Goal: Information Seeking & Learning: Learn about a topic

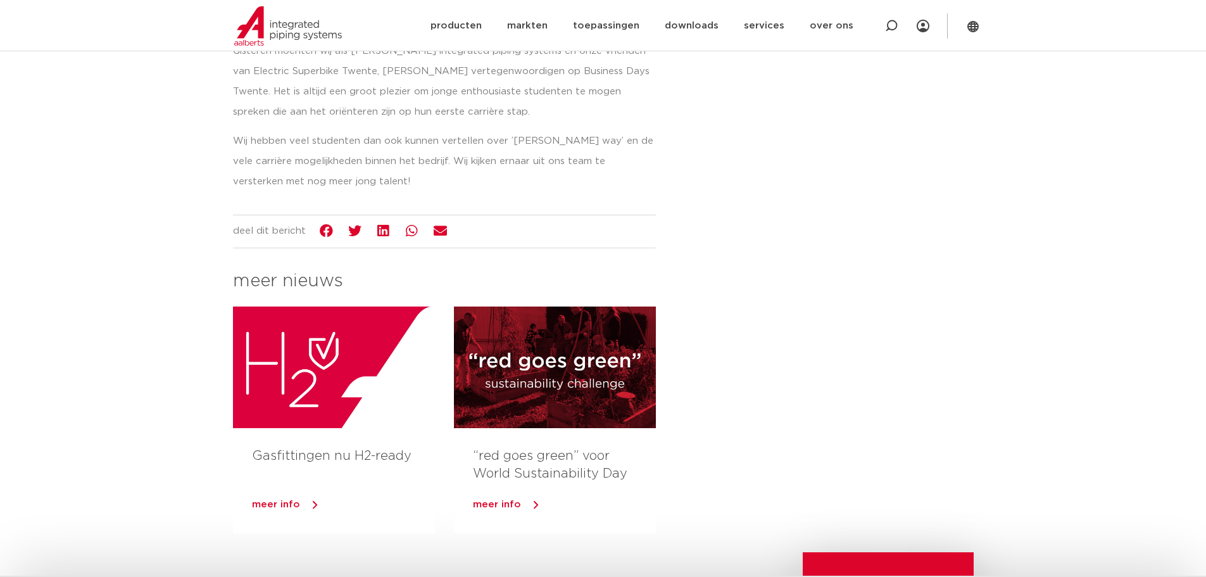
scroll to position [507, 0]
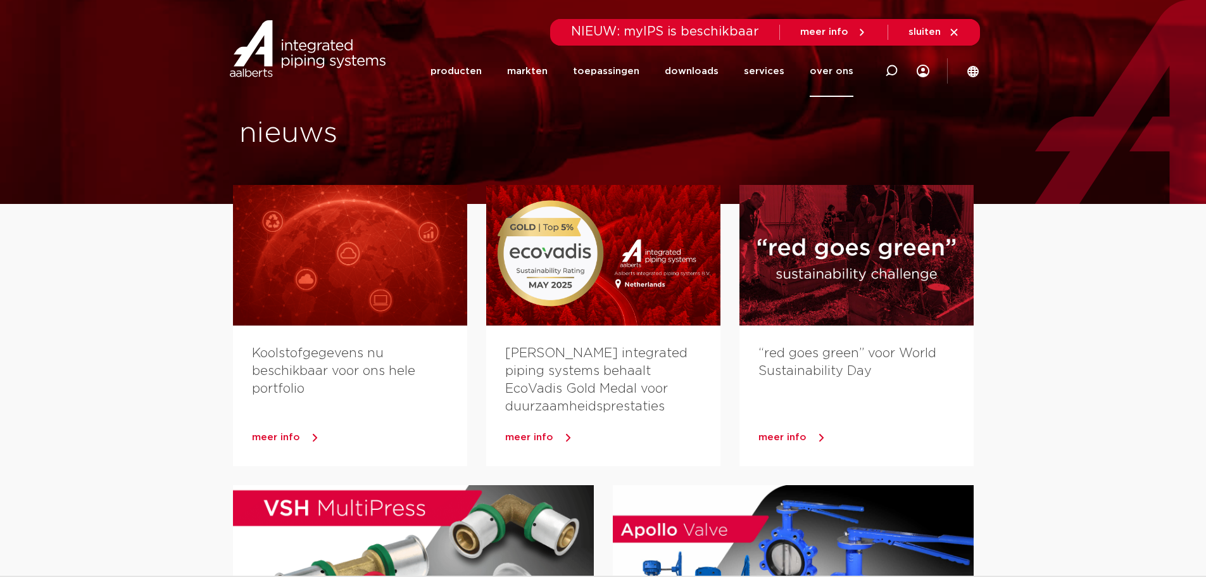
click at [835, 71] on link "over ons" at bounding box center [832, 71] width 44 height 51
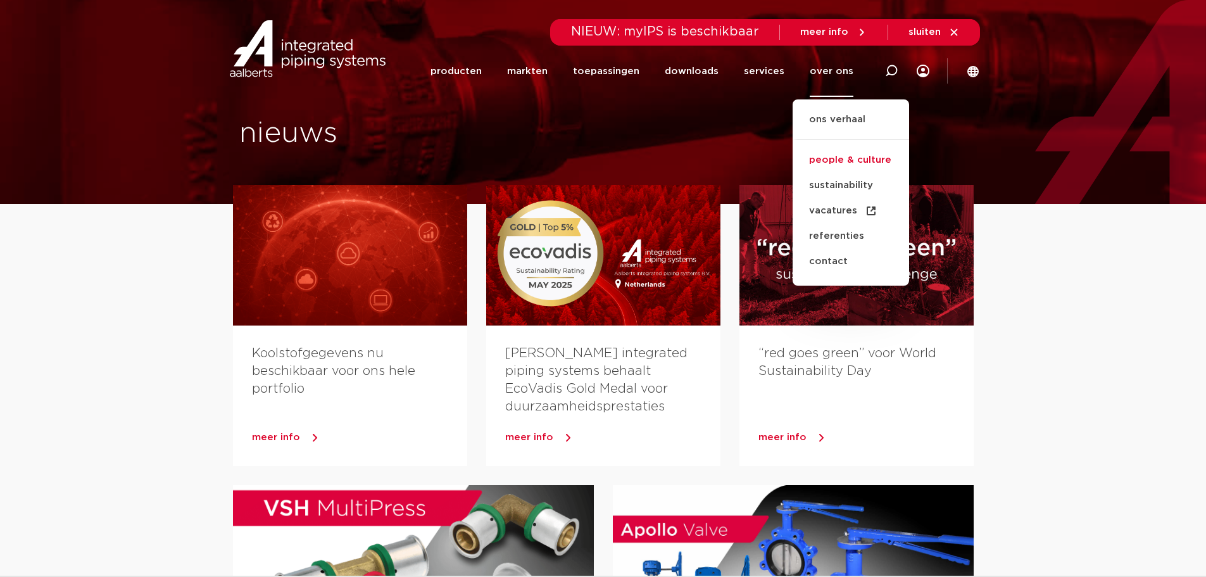
click at [824, 156] on link "people & culture" at bounding box center [851, 160] width 117 height 25
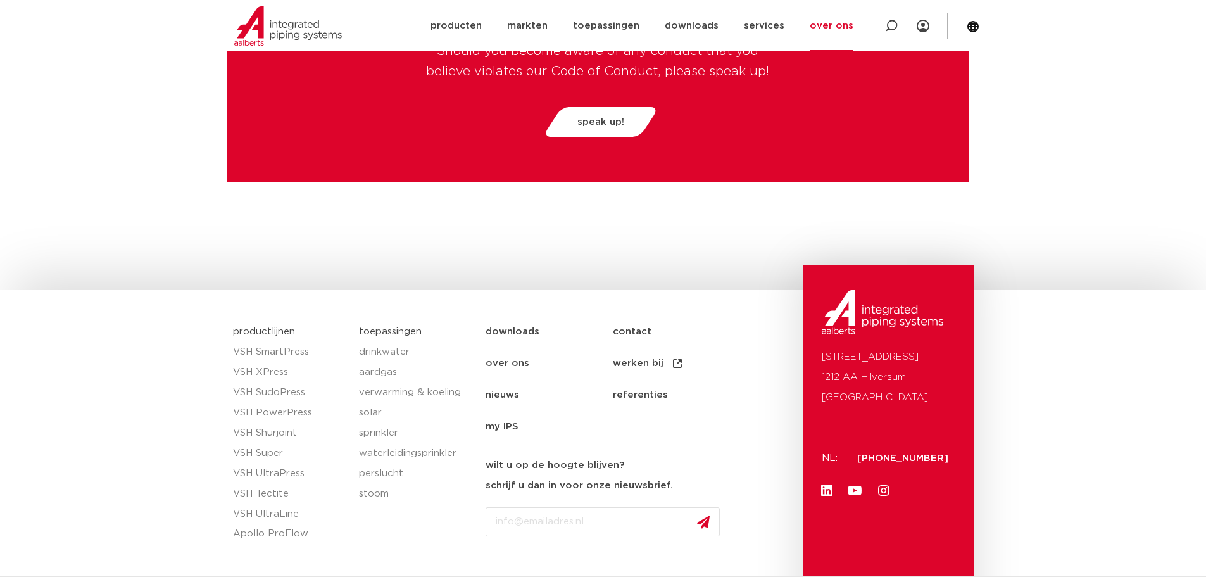
scroll to position [3293, 0]
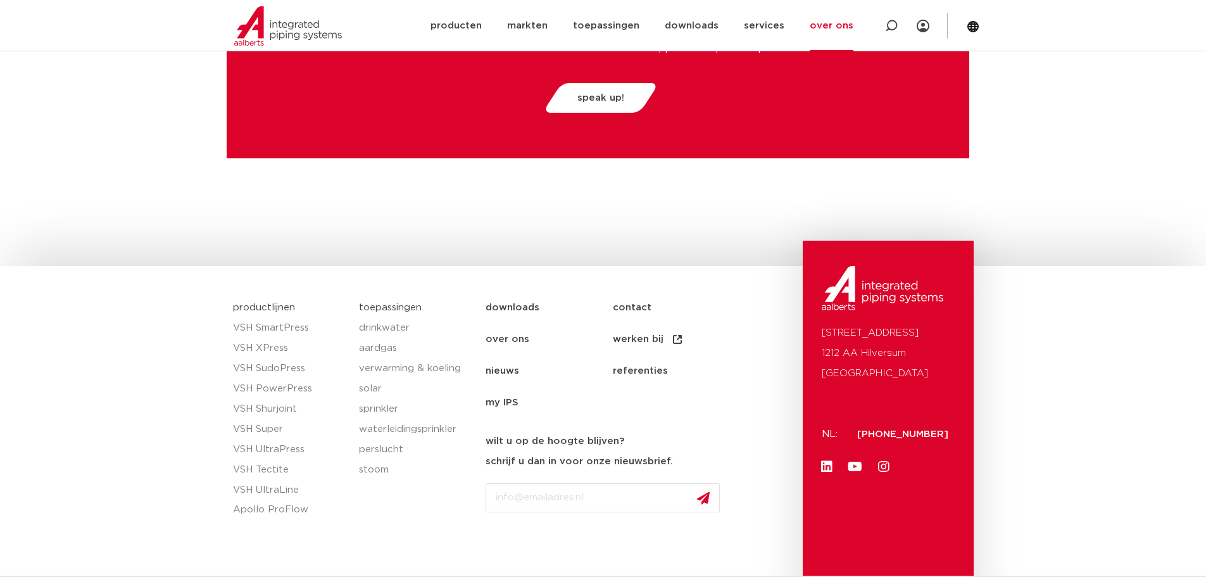
click at [633, 336] on link "werken bij" at bounding box center [676, 340] width 127 height 32
click at [476, 20] on link "producten" at bounding box center [456, 25] width 51 height 51
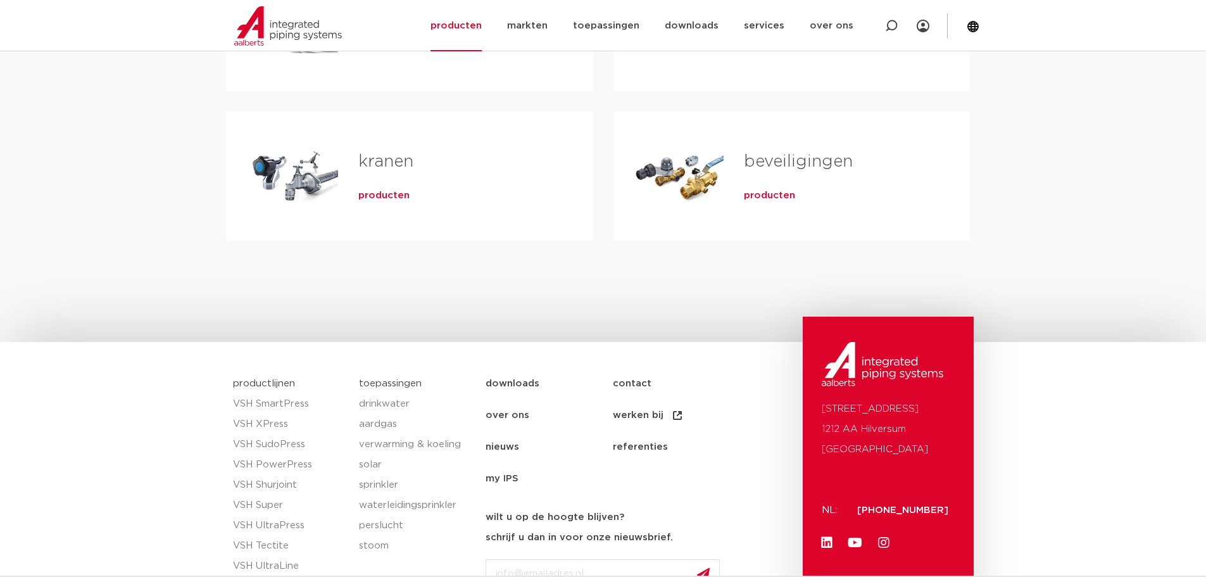
scroll to position [507, 0]
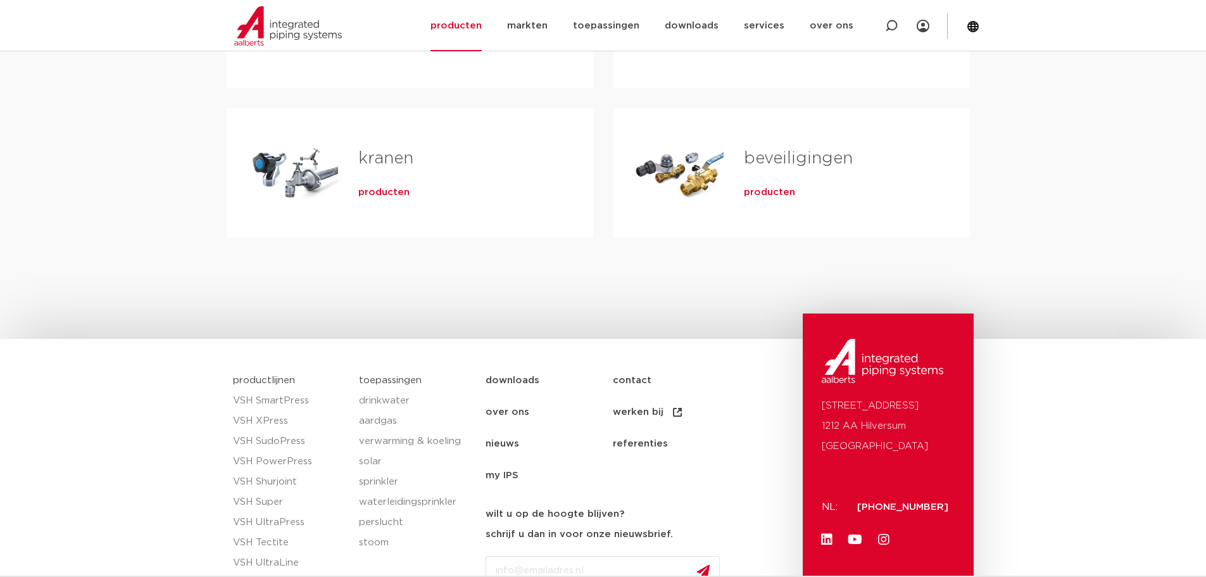
click at [780, 191] on span "producten" at bounding box center [769, 192] width 51 height 13
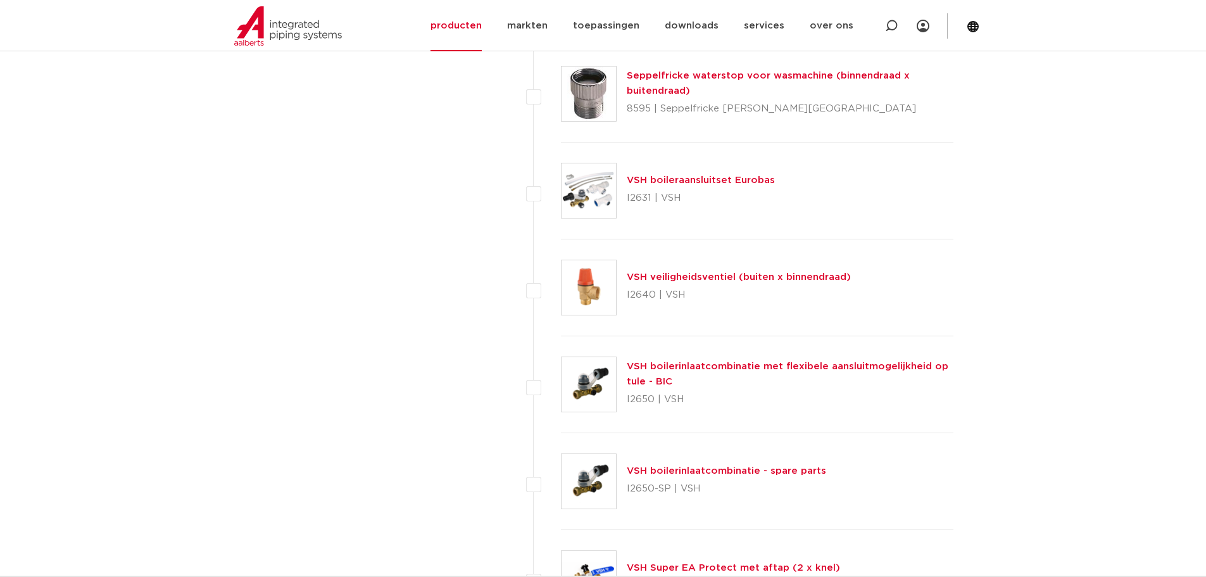
scroll to position [5193, 0]
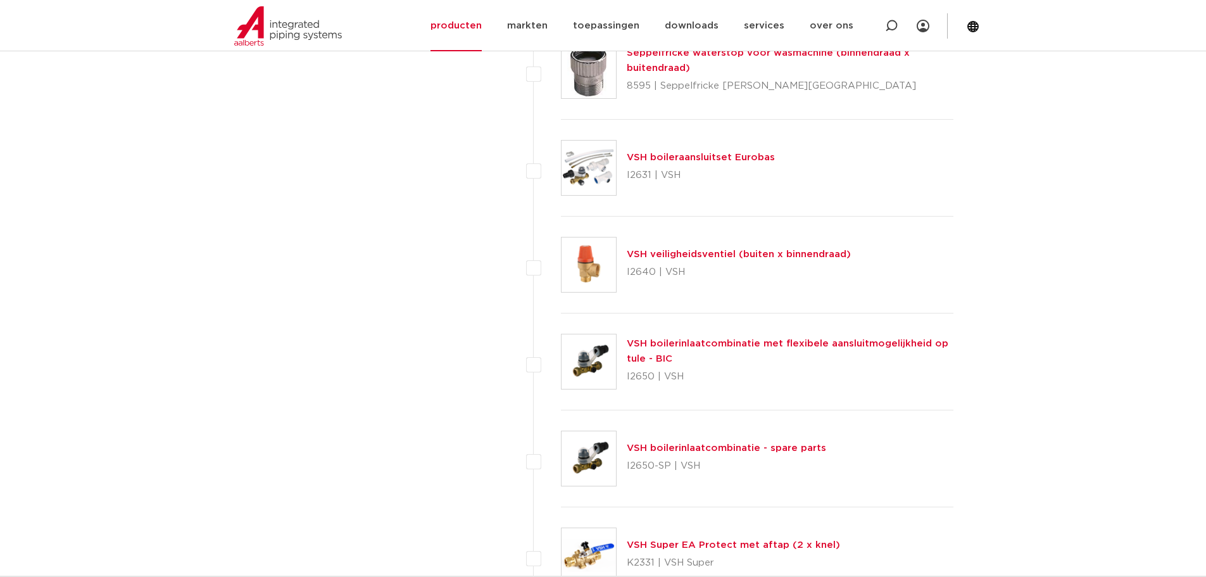
click at [715, 251] on link "VSH veiligheidsventiel (buiten x binnendraad)" at bounding box center [739, 254] width 224 height 9
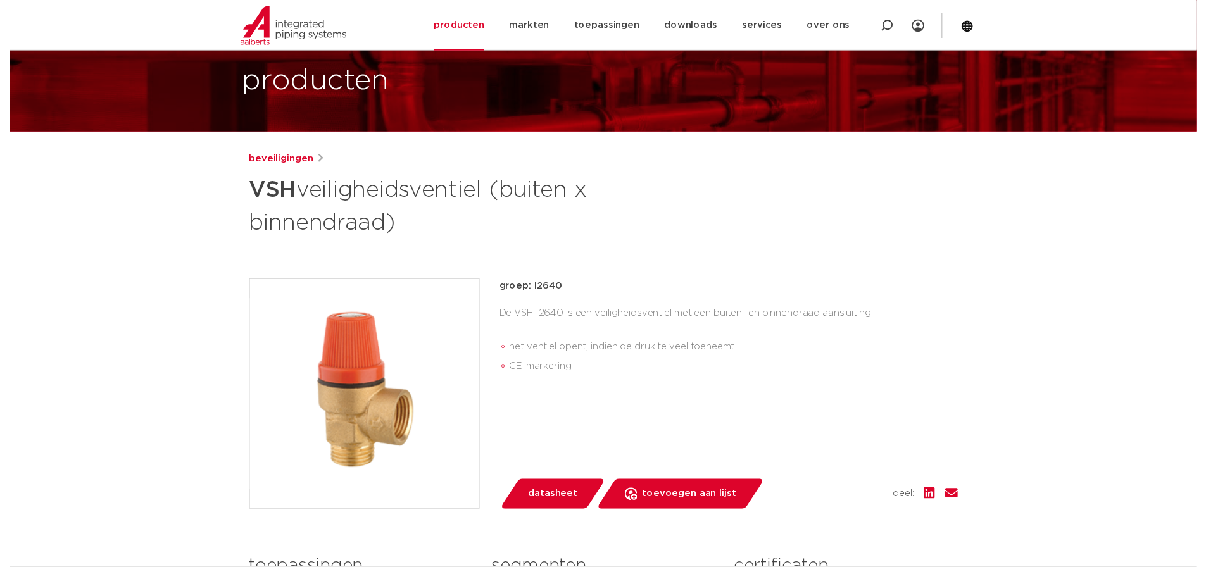
scroll to position [63, 0]
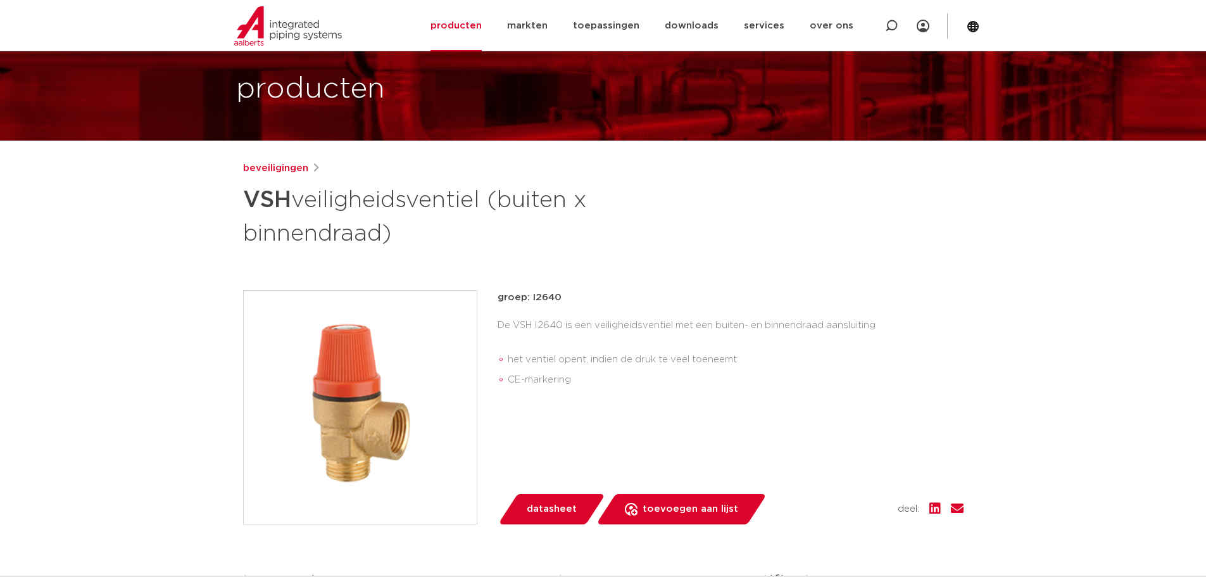
click at [551, 502] on span "datasheet" at bounding box center [552, 509] width 50 height 20
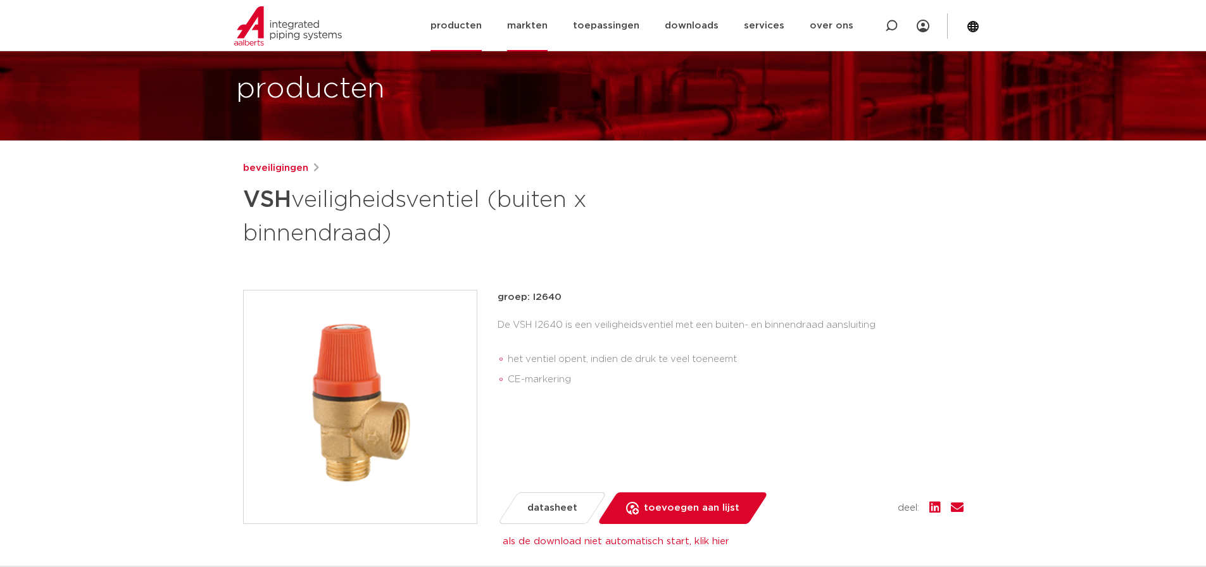
click at [536, 23] on link "markten" at bounding box center [527, 25] width 41 height 51
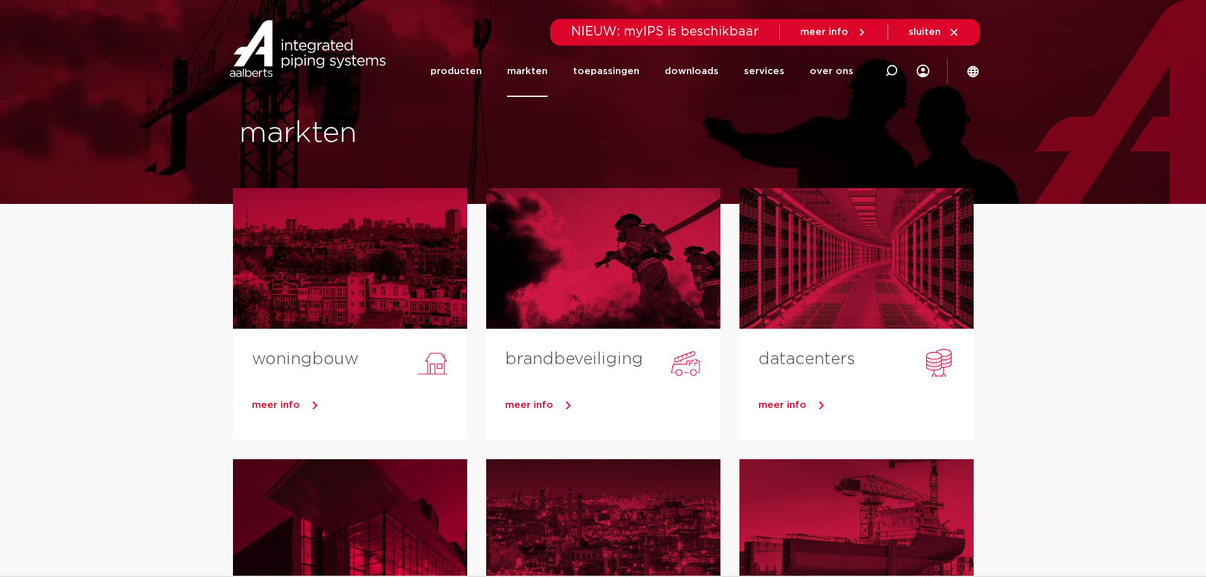
click at [955, 28] on icon at bounding box center [954, 32] width 11 height 11
